Goal: Ask a question

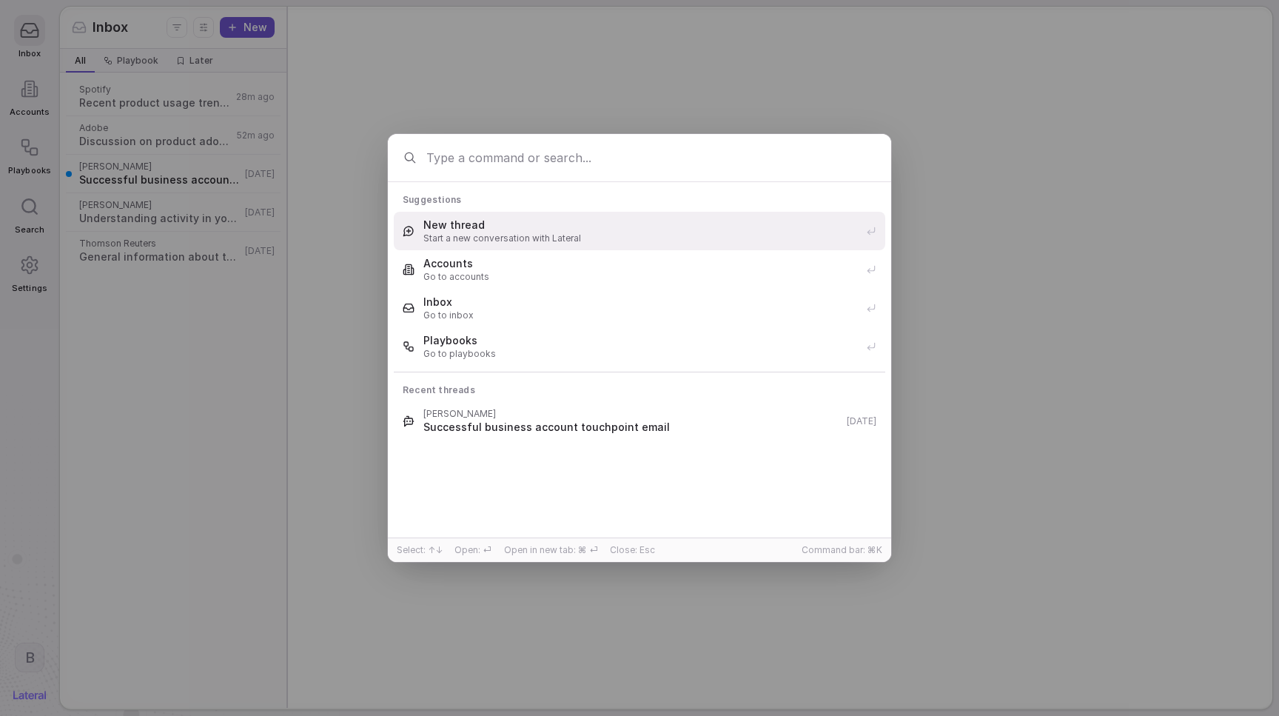
click at [494, 241] on span "Start a new conversation with Lateral" at bounding box center [640, 238] width 434 height 12
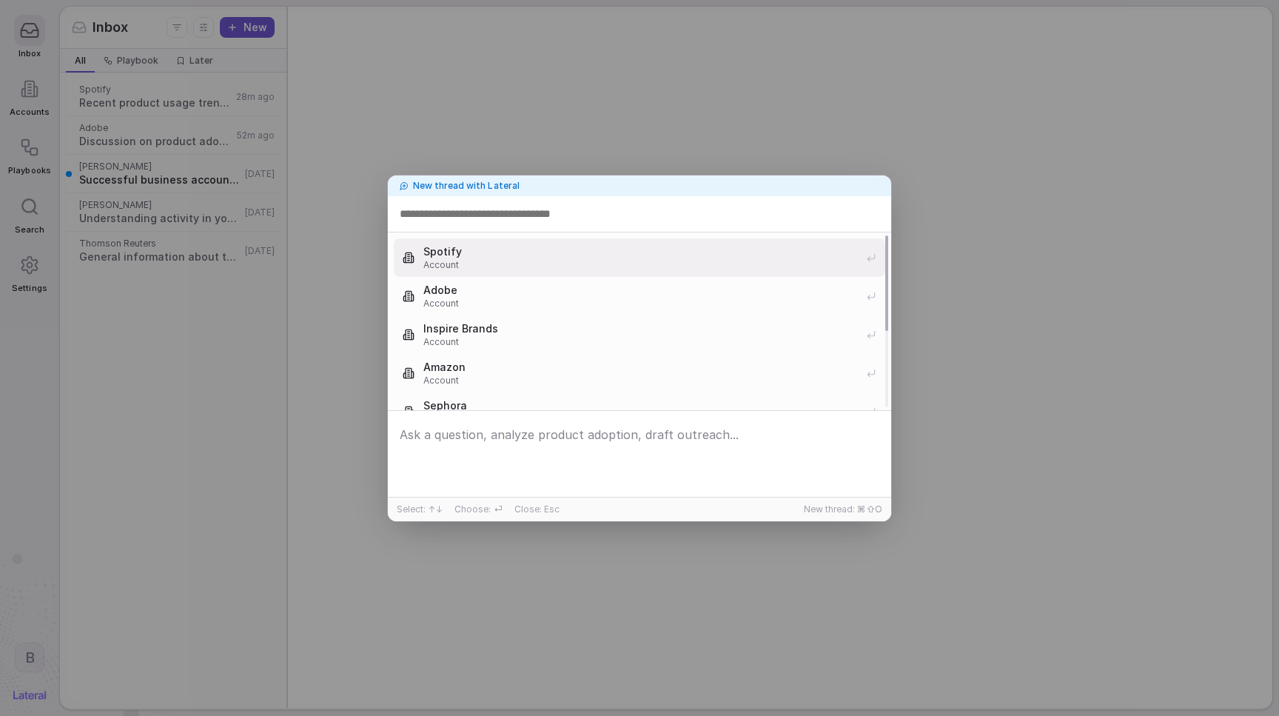
click at [502, 217] on input at bounding box center [640, 214] width 486 height 24
click at [493, 258] on span "Spotify" at bounding box center [640, 251] width 434 height 15
type input "****"
type input "*****"
type input "******"
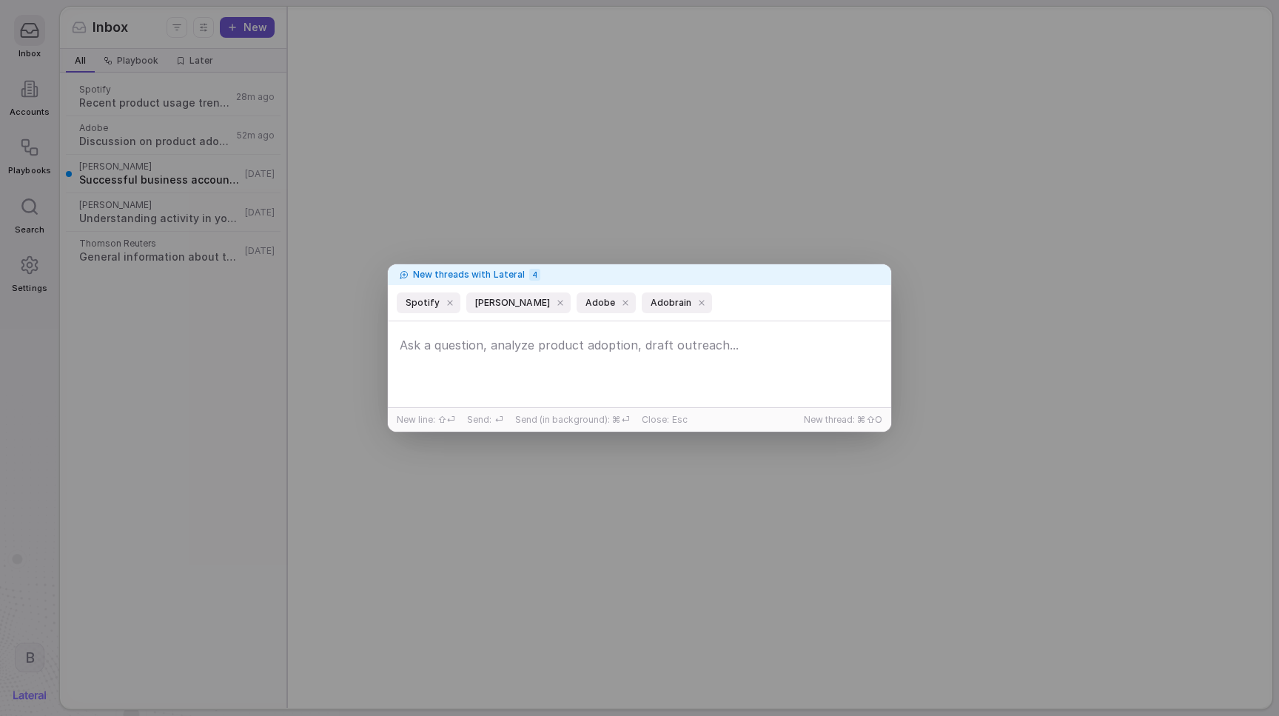
click at [484, 360] on textarea at bounding box center [640, 366] width 496 height 70
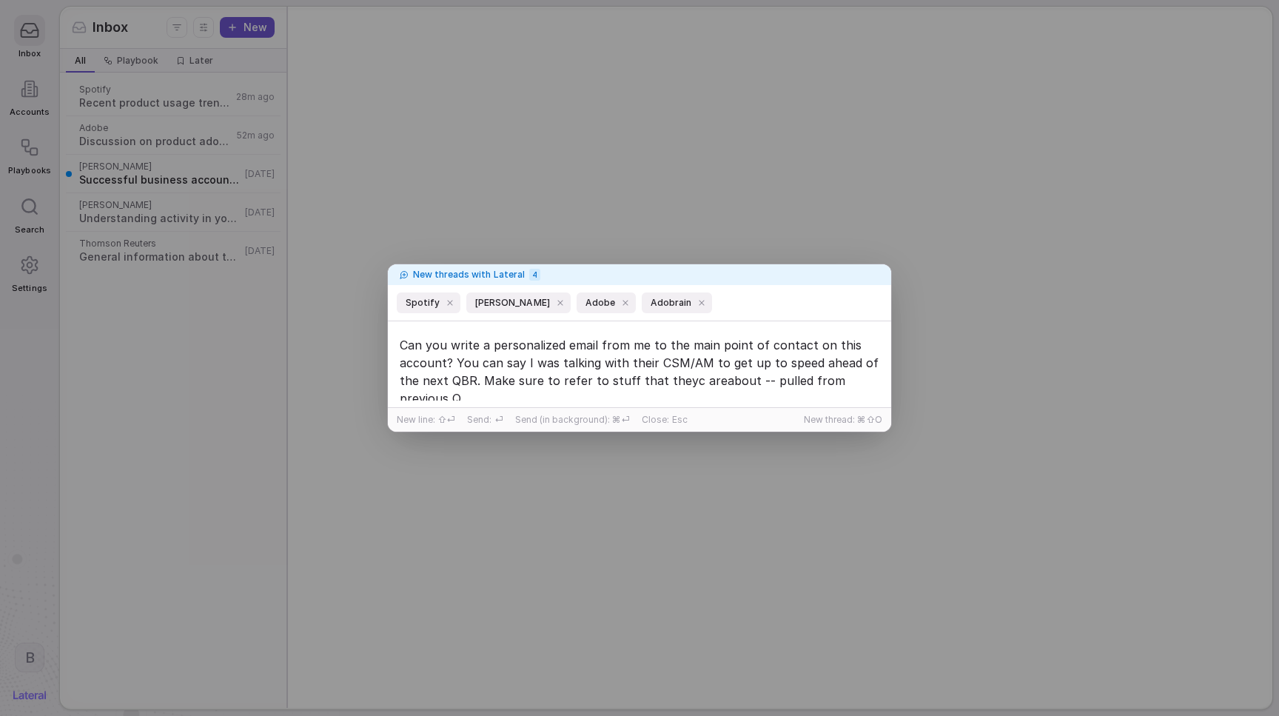
scroll to position [5, 0]
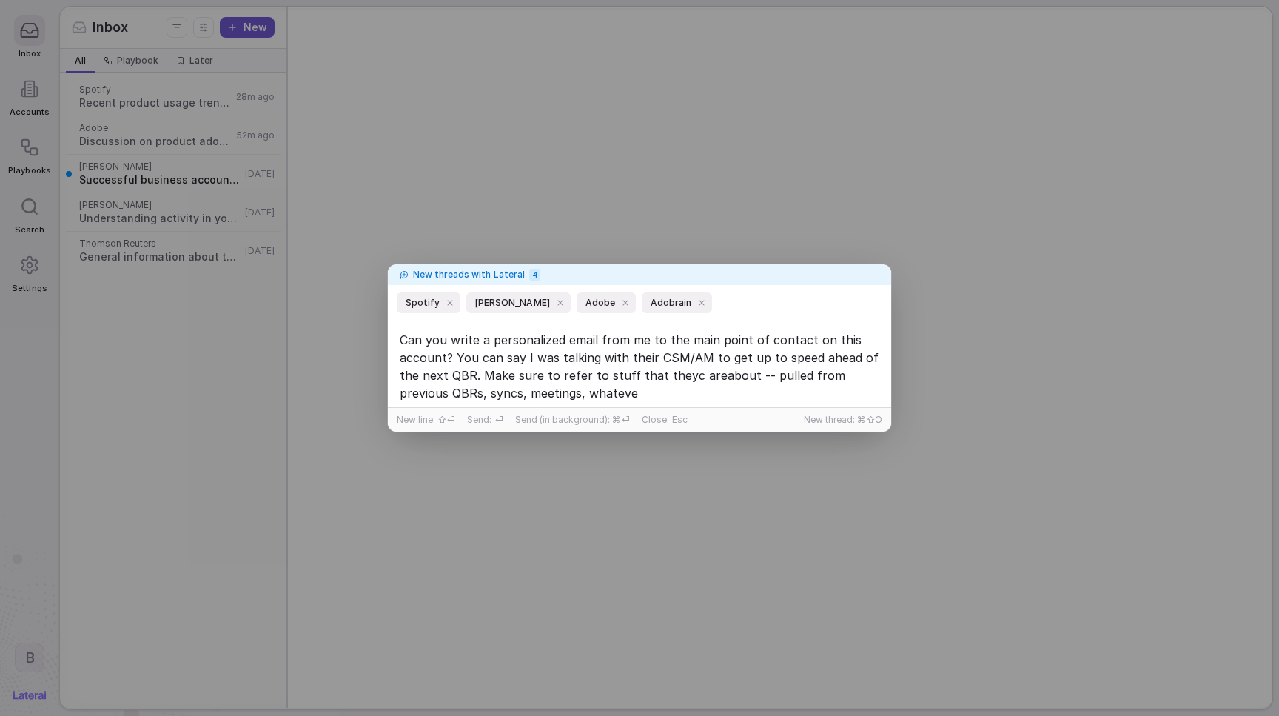
type textarea "Can you write a personalized email from me to the main point of contact on this…"
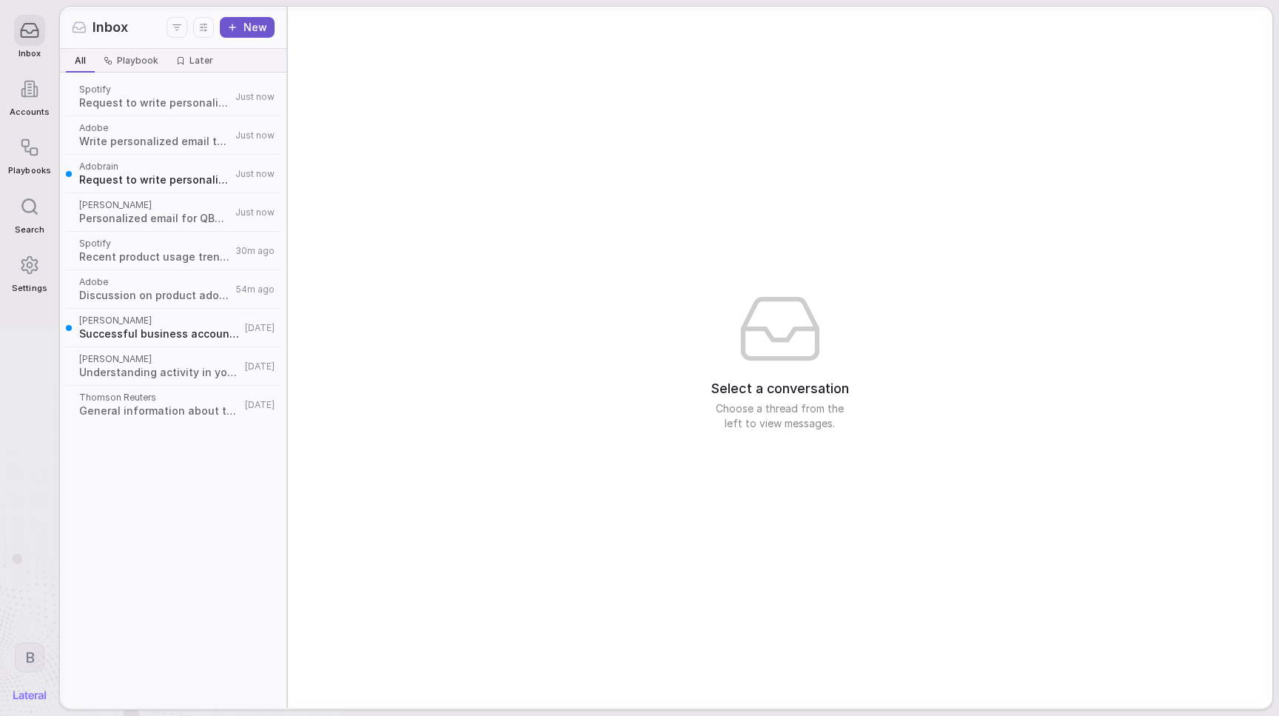
click at [192, 184] on span "Request to write personalized account update email" at bounding box center [155, 179] width 152 height 15
click at [135, 183] on span "Request to write personalized account update email" at bounding box center [155, 179] width 152 height 15
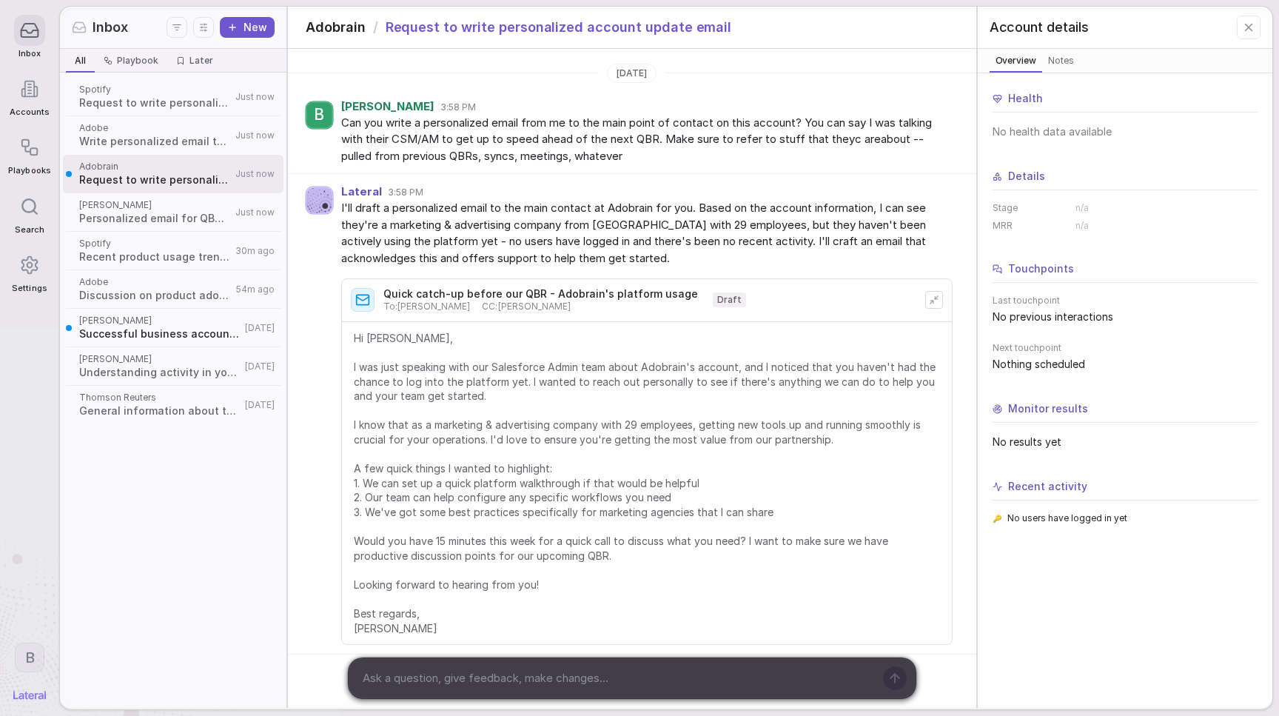
scroll to position [19, 0]
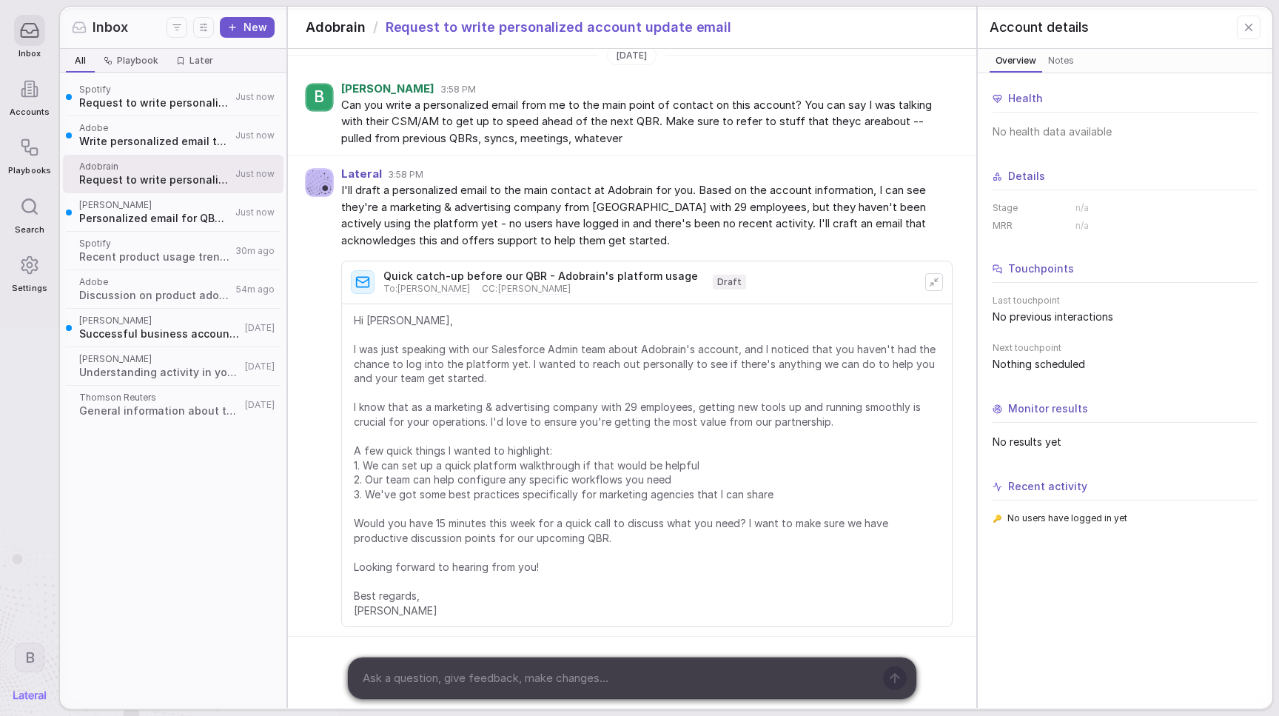
click at [506, 362] on span "Hi Shubham, I was just speaking with our Salesforce Admin team about Adobrain's…" at bounding box center [647, 465] width 586 height 304
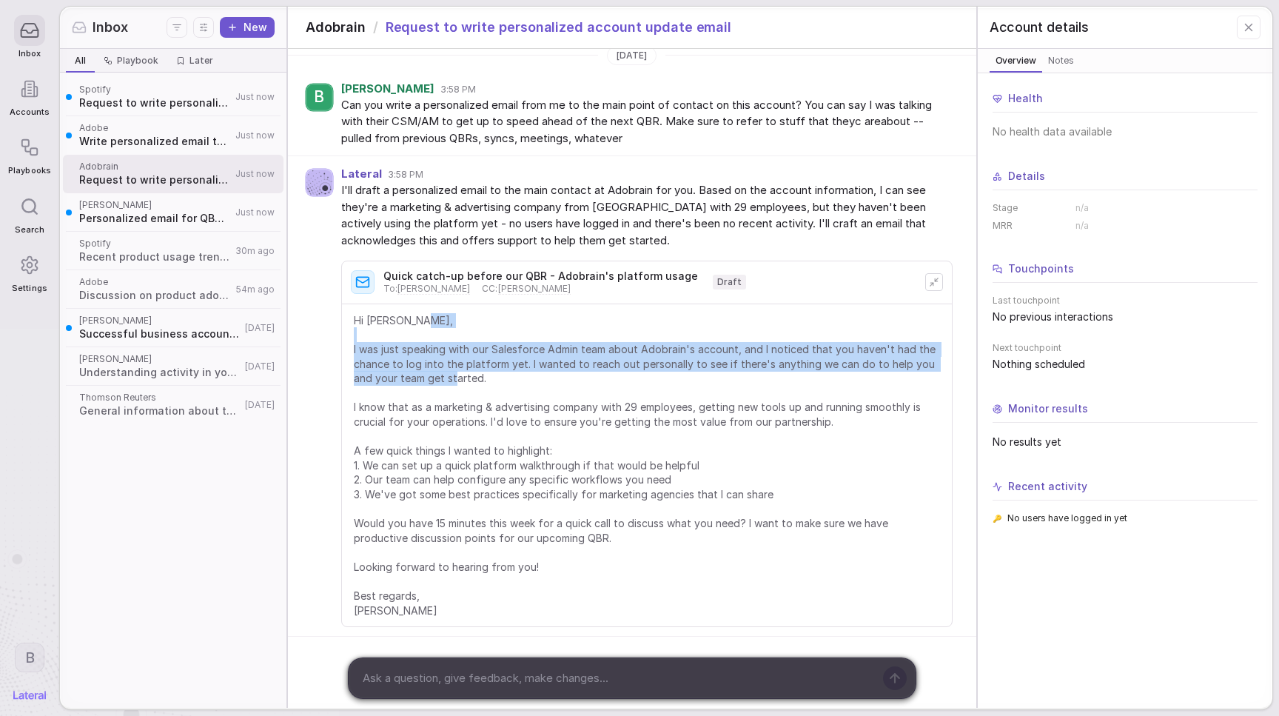
click at [506, 362] on span "Hi Shubham, I was just speaking with our Salesforce Admin team about Adobrain's…" at bounding box center [647, 465] width 586 height 304
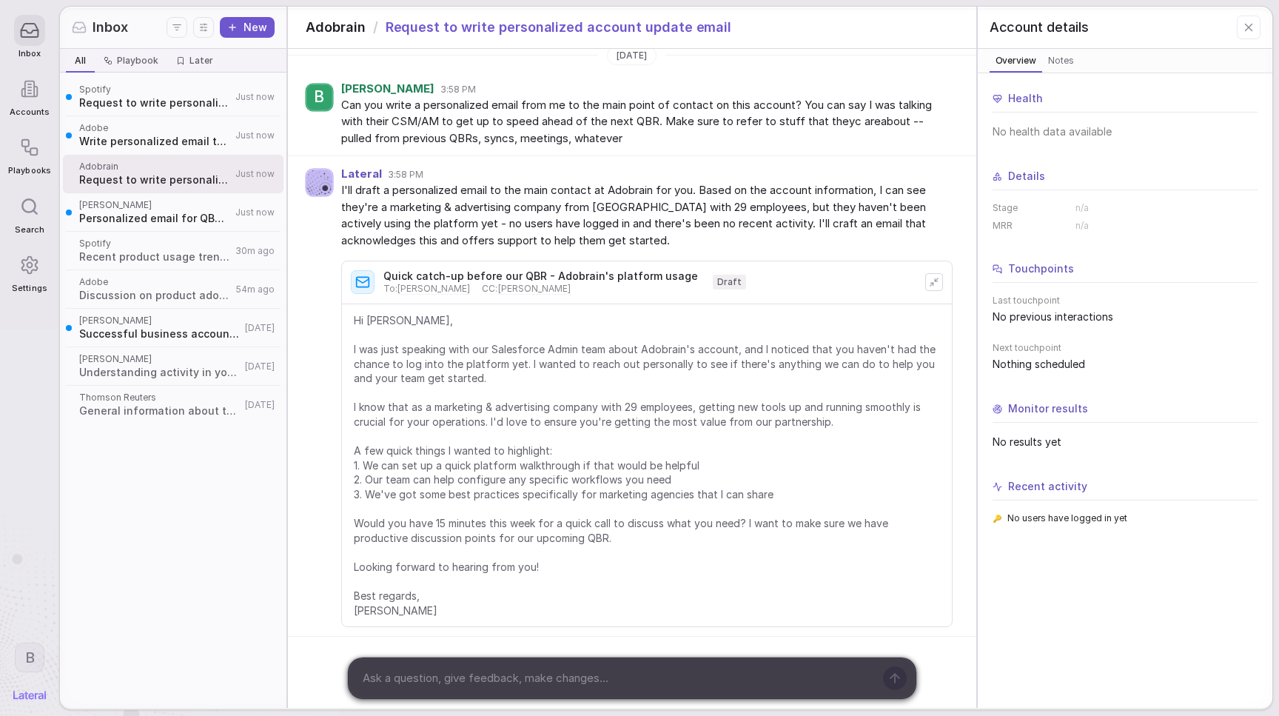
click at [155, 93] on span "Spotify" at bounding box center [155, 90] width 152 height 12
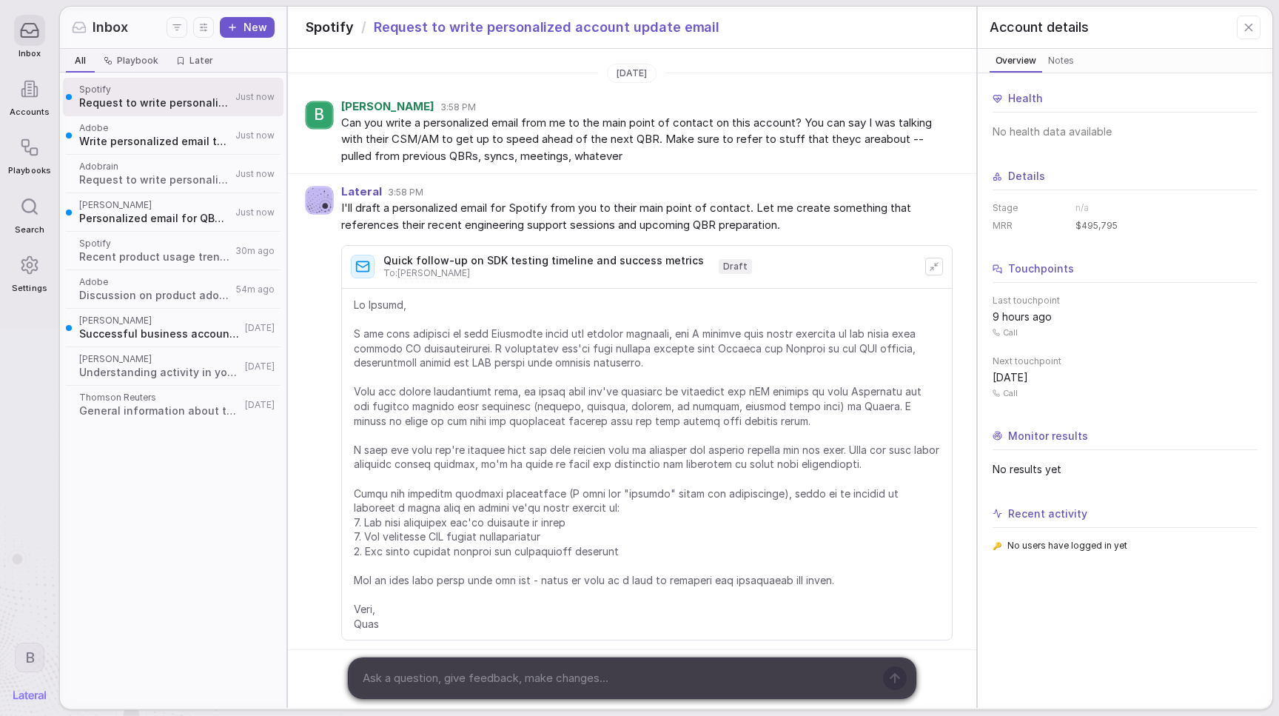
scroll to position [14, 0]
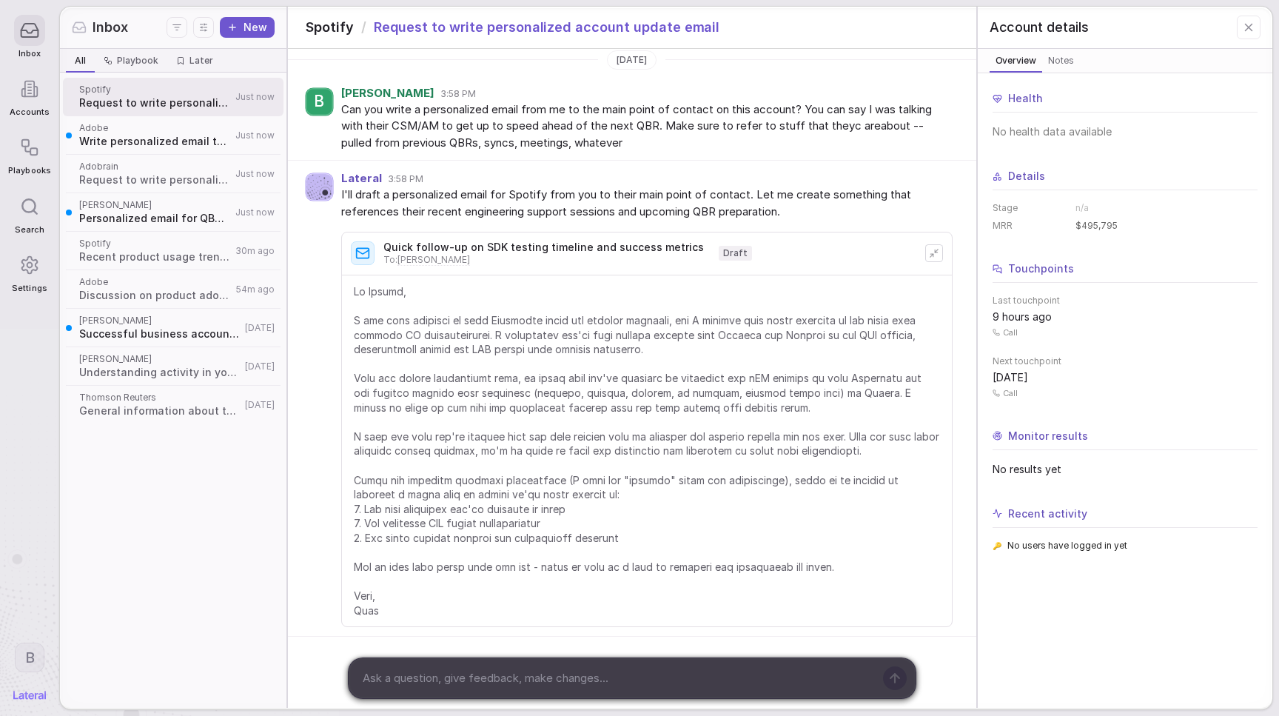
click at [540, 304] on span at bounding box center [647, 451] width 586 height 334
click at [540, 330] on span at bounding box center [647, 451] width 586 height 334
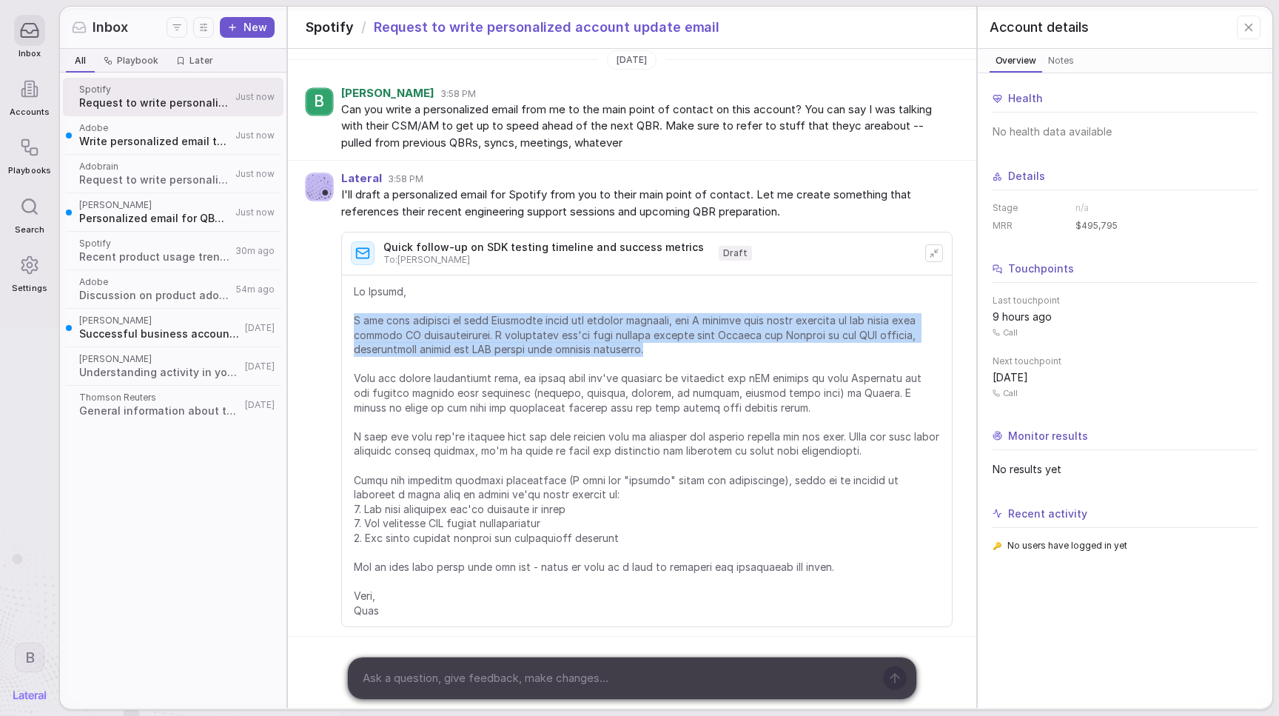
click at [540, 330] on span at bounding box center [647, 451] width 586 height 334
click at [554, 318] on span at bounding box center [647, 451] width 586 height 334
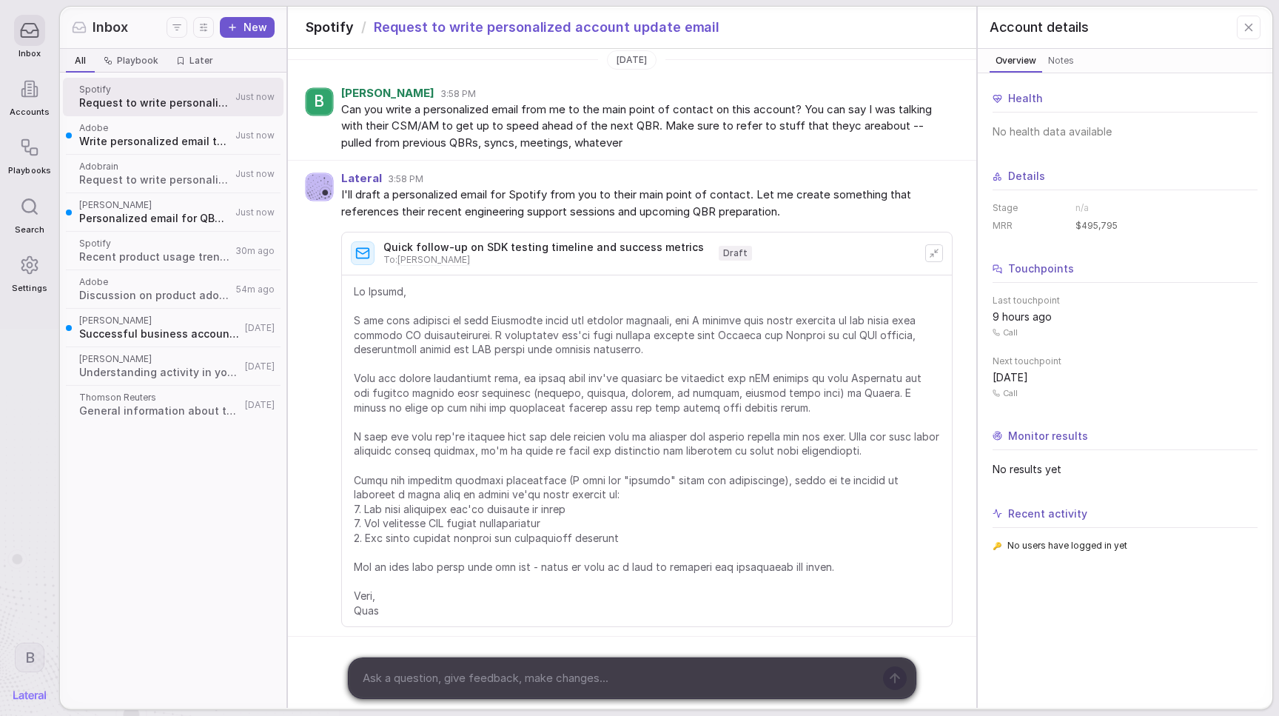
click at [465, 669] on textarea at bounding box center [616, 678] width 517 height 22
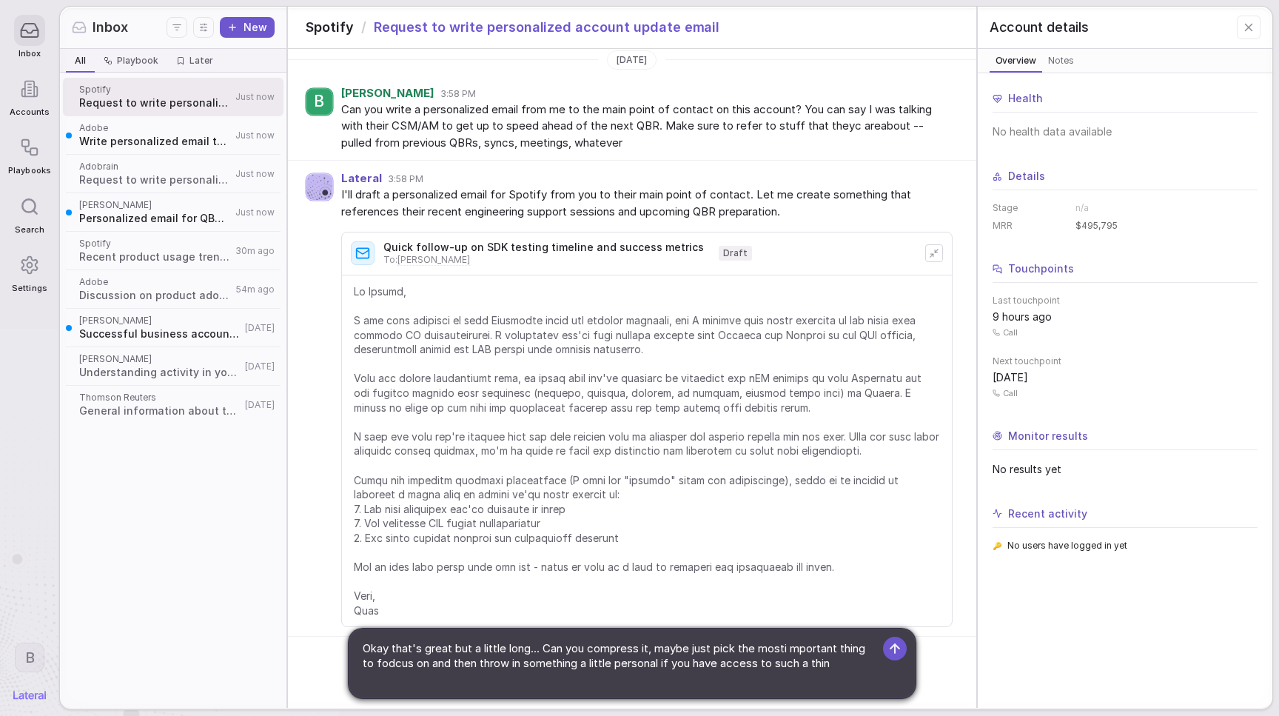
type textarea "Okay that's great but a little long... Can you compress it, maybe just pick the…"
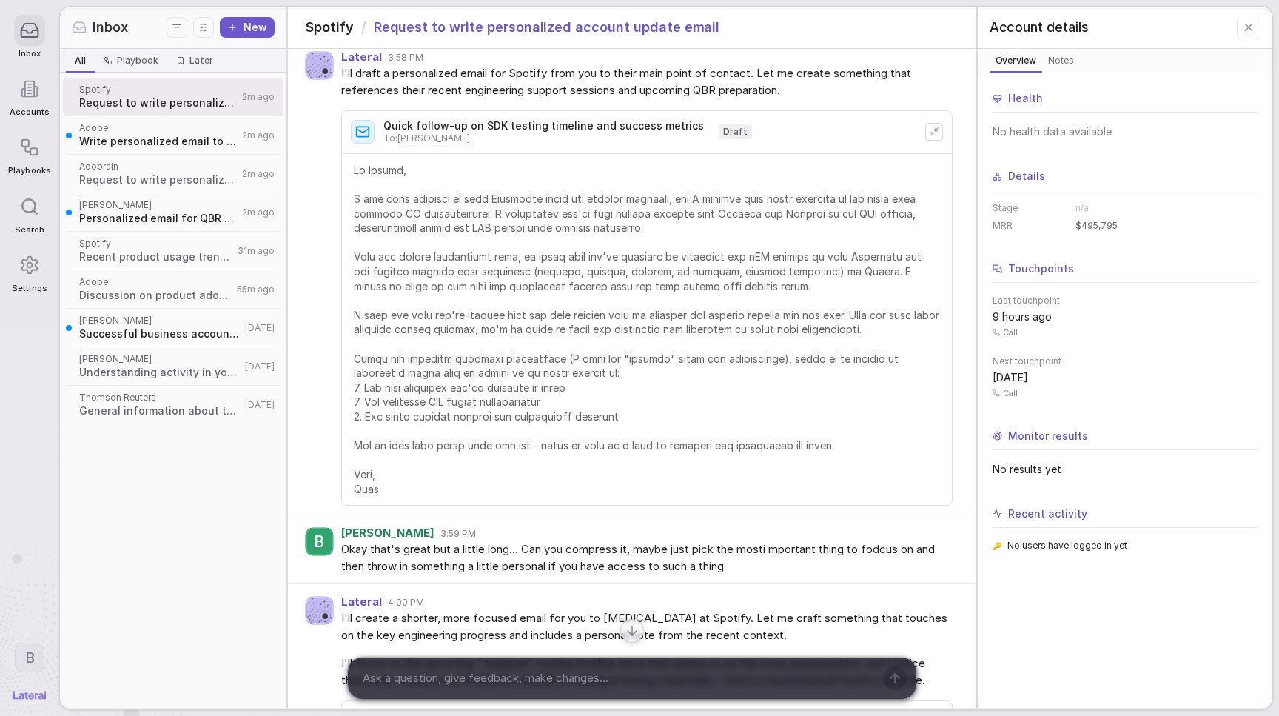
scroll to position [416, 0]
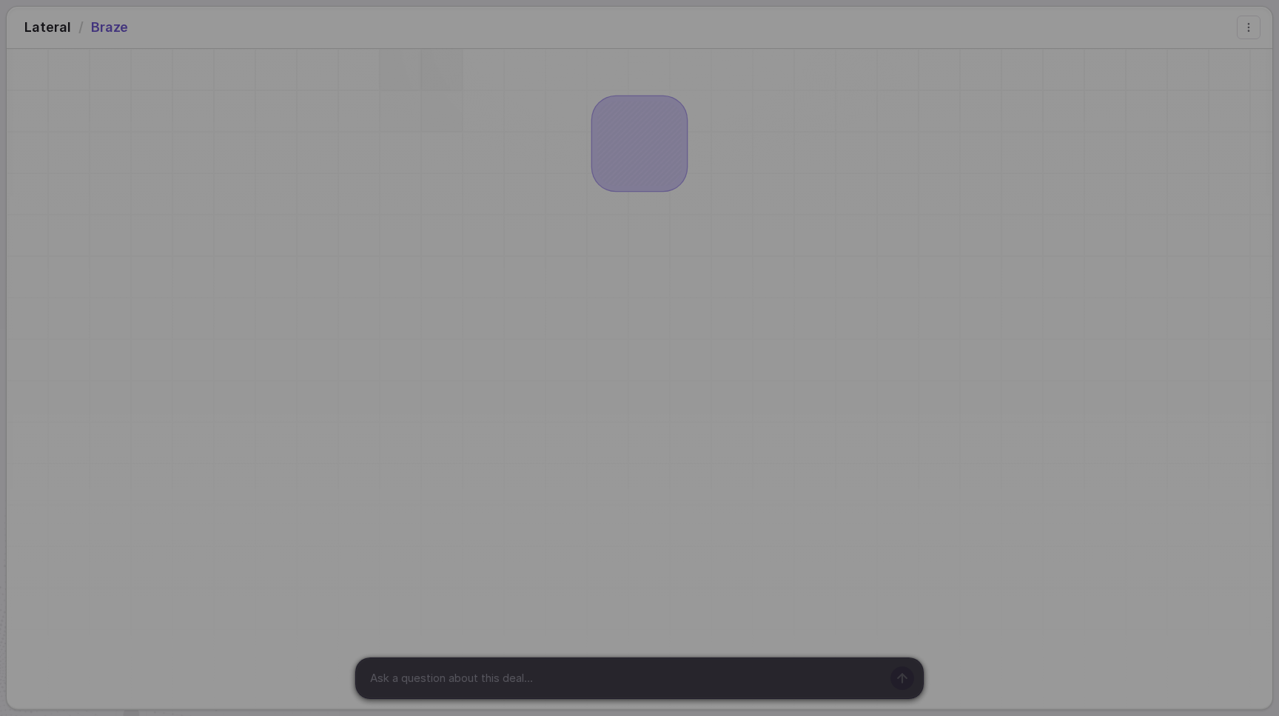
click at [428, 67] on div "Hi 👋 I'm Lateral Click anywhere to skip" at bounding box center [639, 358] width 1279 height 716
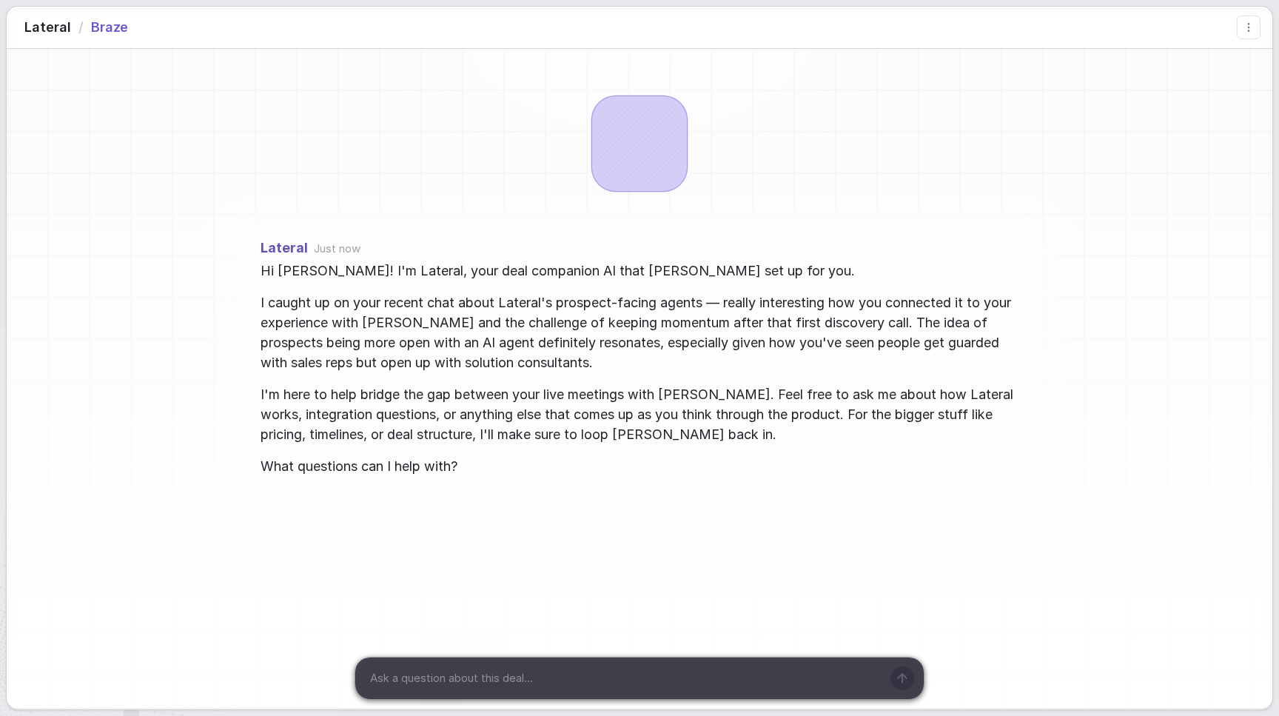
click at [448, 679] on textarea at bounding box center [623, 678] width 517 height 22
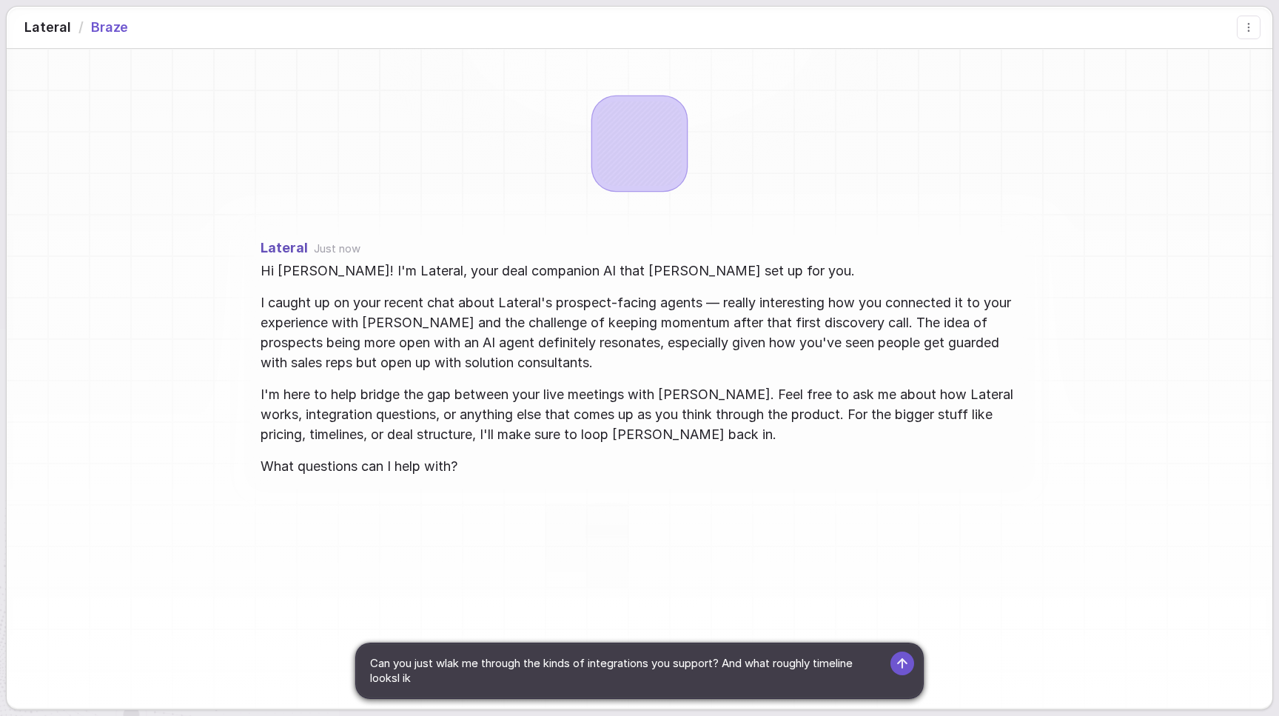
type textarea "Can you just wlak me through the kinds of integrations you support? And what ro…"
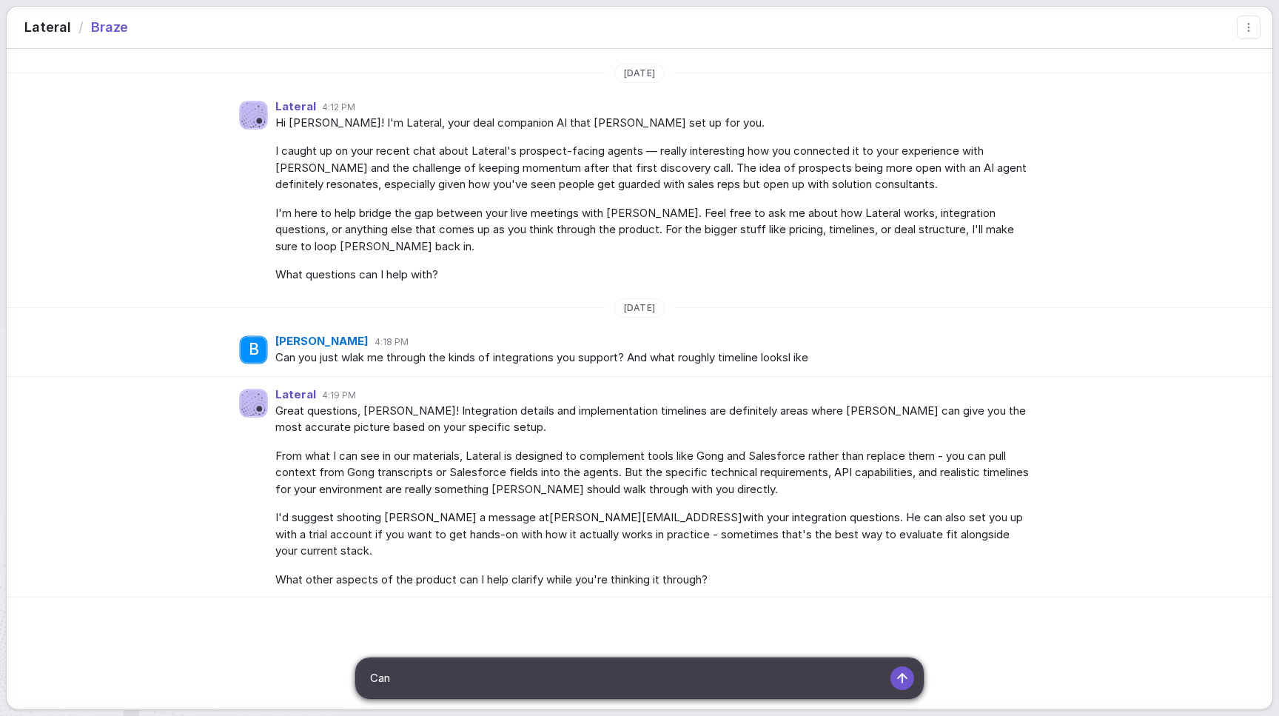
click at [760, 209] on span "I'm here to help bridge the gap between your live meetings with [PERSON_NAME]. …" at bounding box center [654, 230] width 758 height 50
click at [477, 691] on div "Can" at bounding box center [623, 678] width 534 height 40
click at [477, 686] on textarea "Can" at bounding box center [623, 678] width 517 height 22
type textarea "okay can you just tell me how poeple actually use this thing"
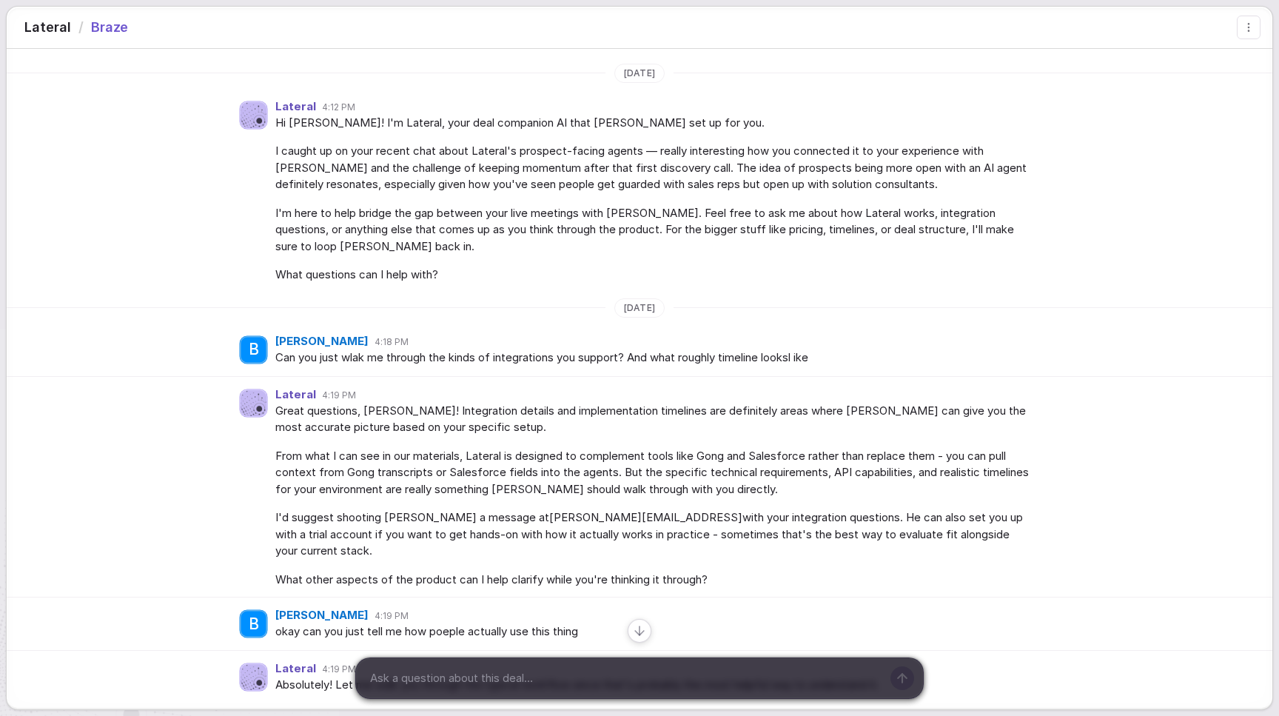
click at [128, 98] on div "Lateral 4:12 PM Hi [PERSON_NAME]! I'm Lateral, your deal companion AI that [PER…" at bounding box center [640, 191] width 1266 height 204
